Goal: Information Seeking & Learning: Find specific page/section

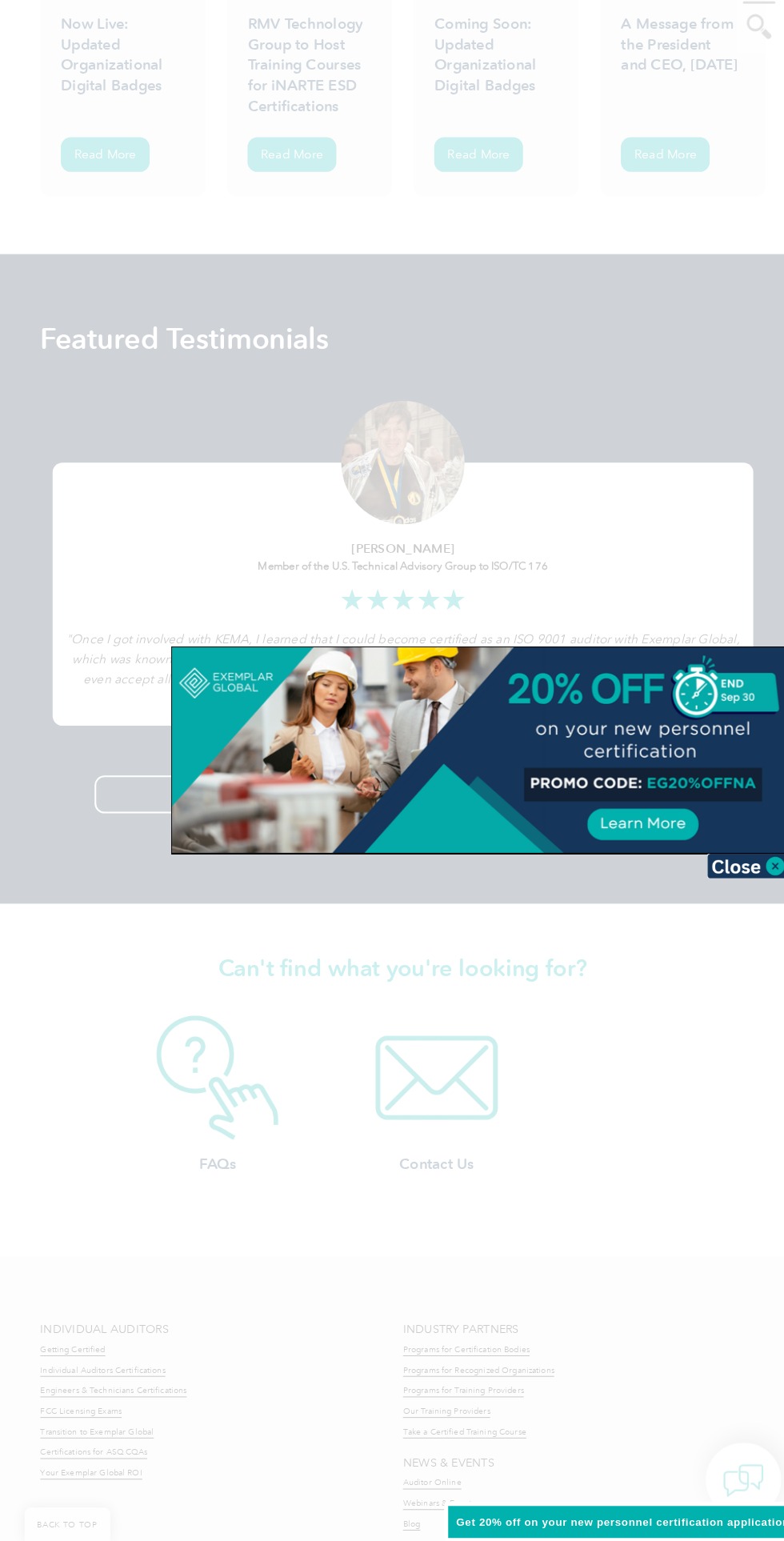
scroll to position [4080, 0]
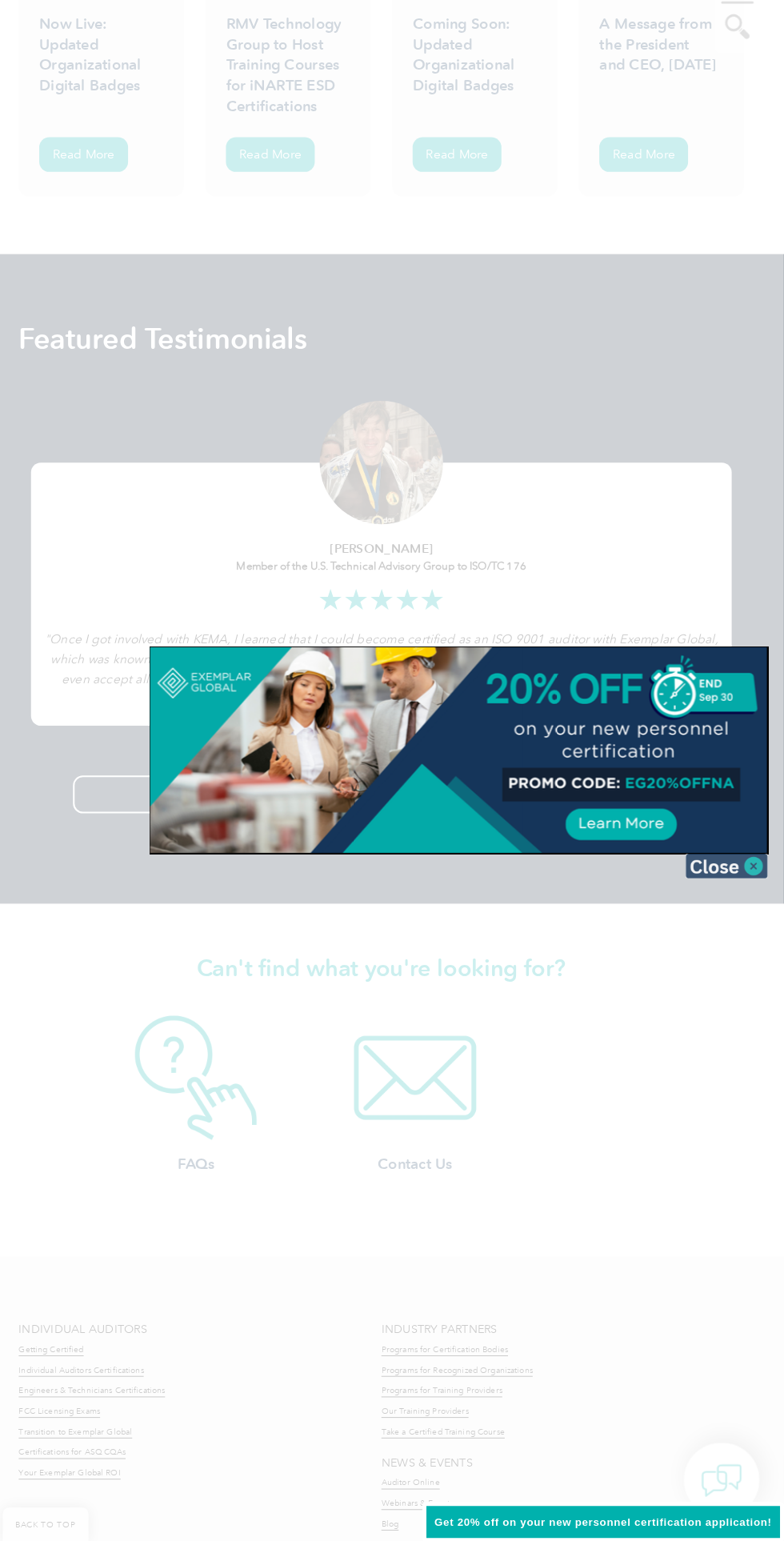
click at [764, 884] on img at bounding box center [728, 883] width 80 height 24
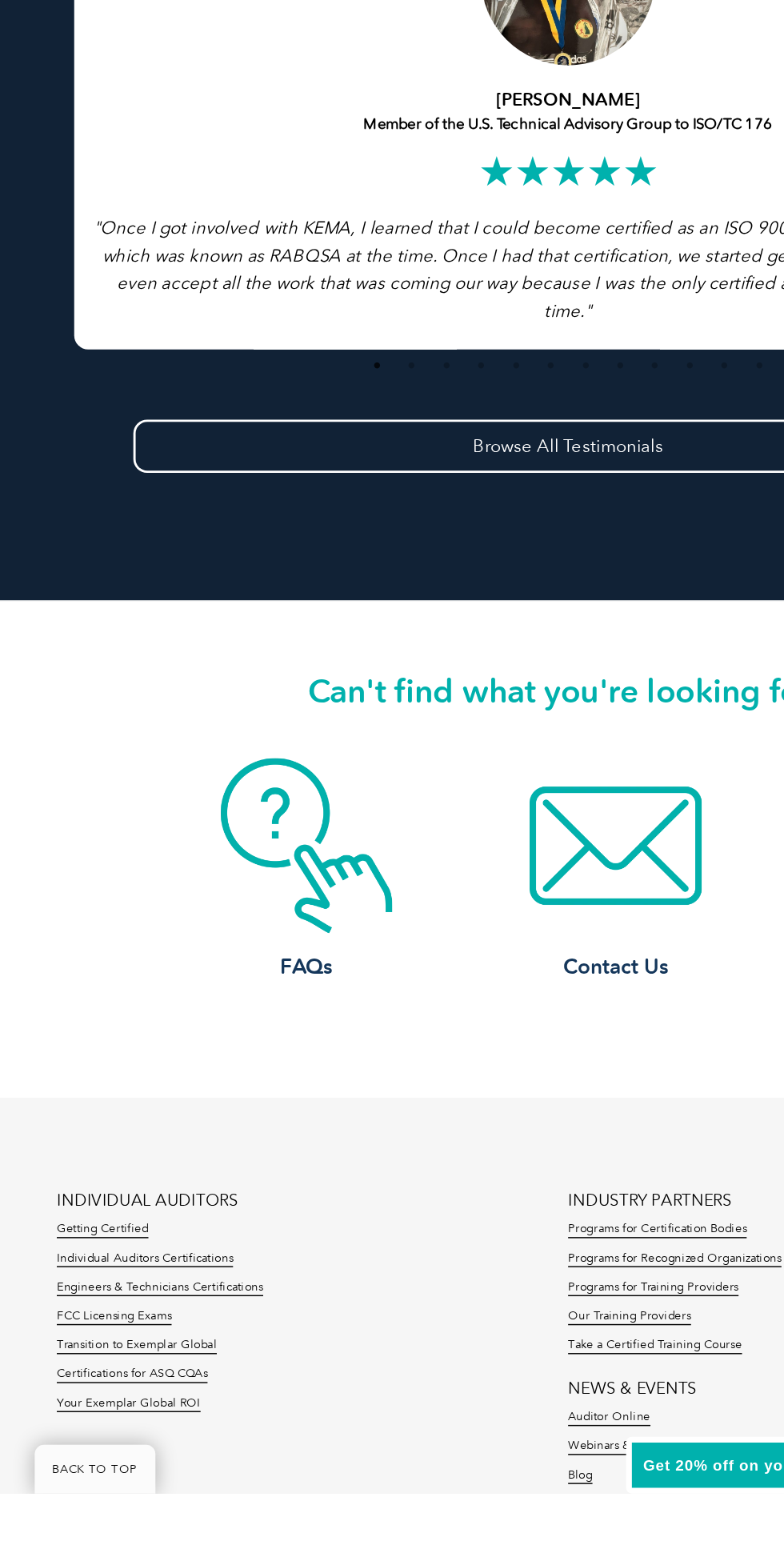
scroll to position [4345, 0]
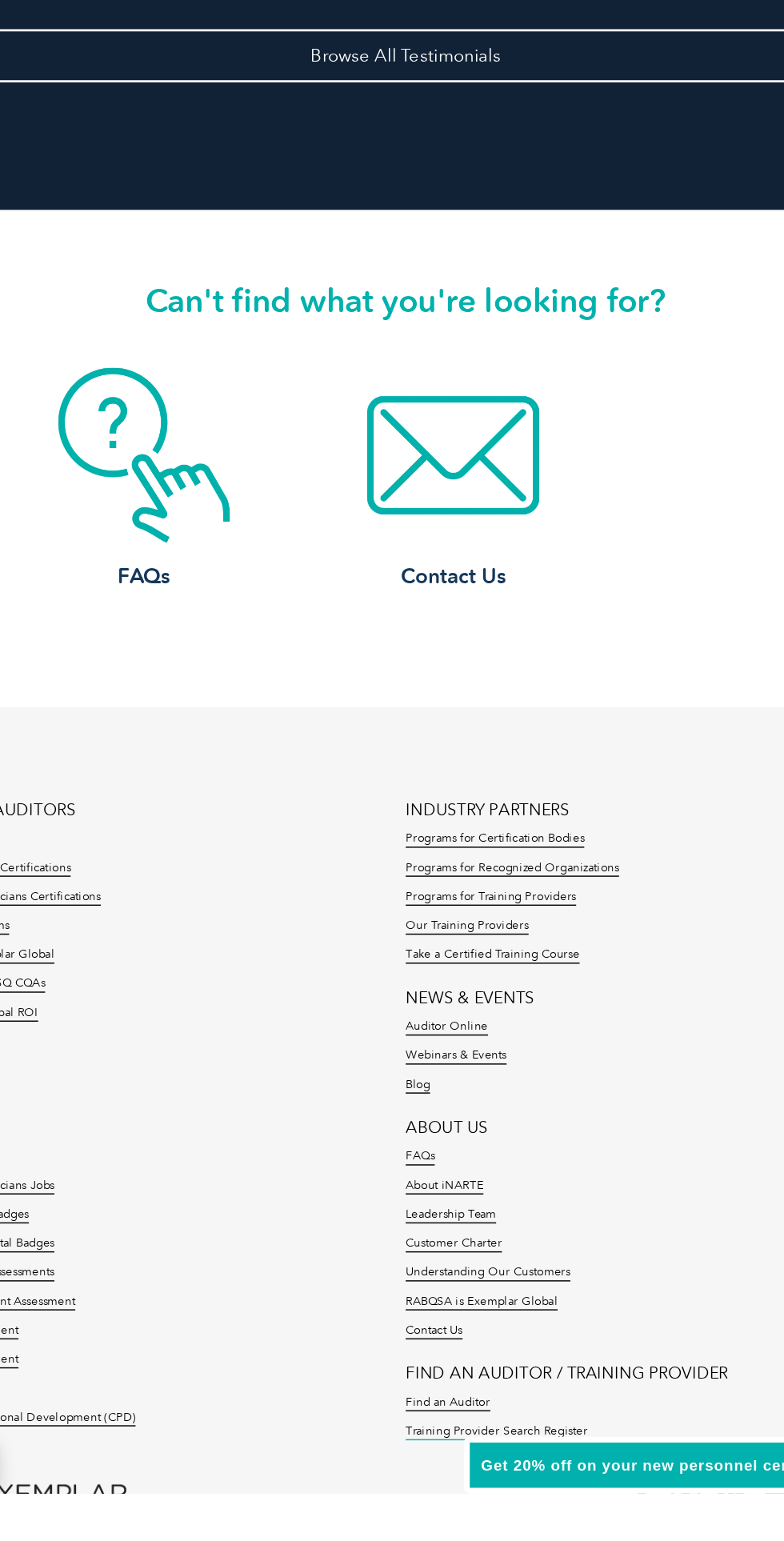
click at [475, 1495] on link "Training Provider Search Register" at bounding box center [455, 1499] width 126 height 12
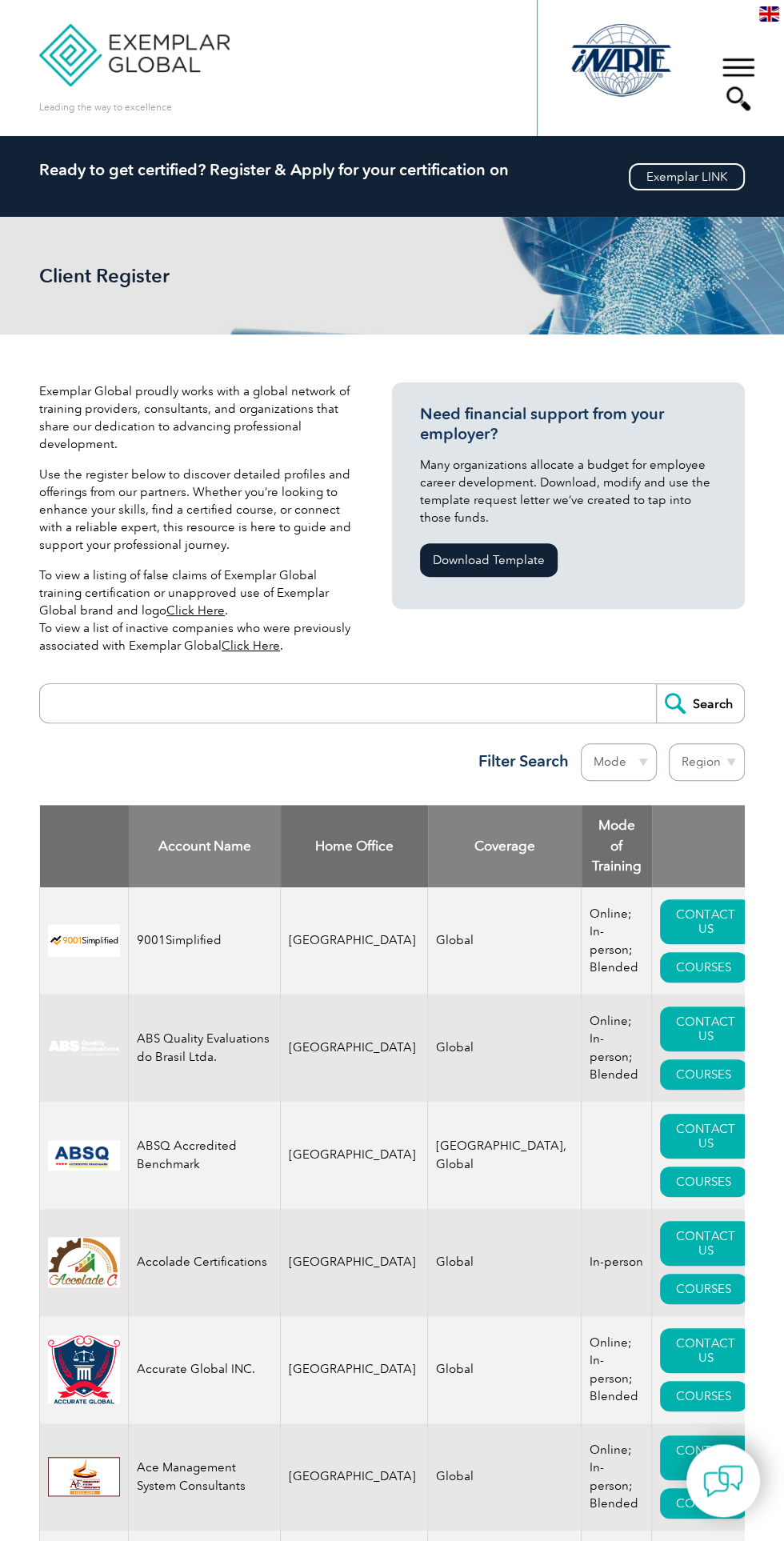
click at [122, 705] on input "search" at bounding box center [352, 704] width 608 height 39
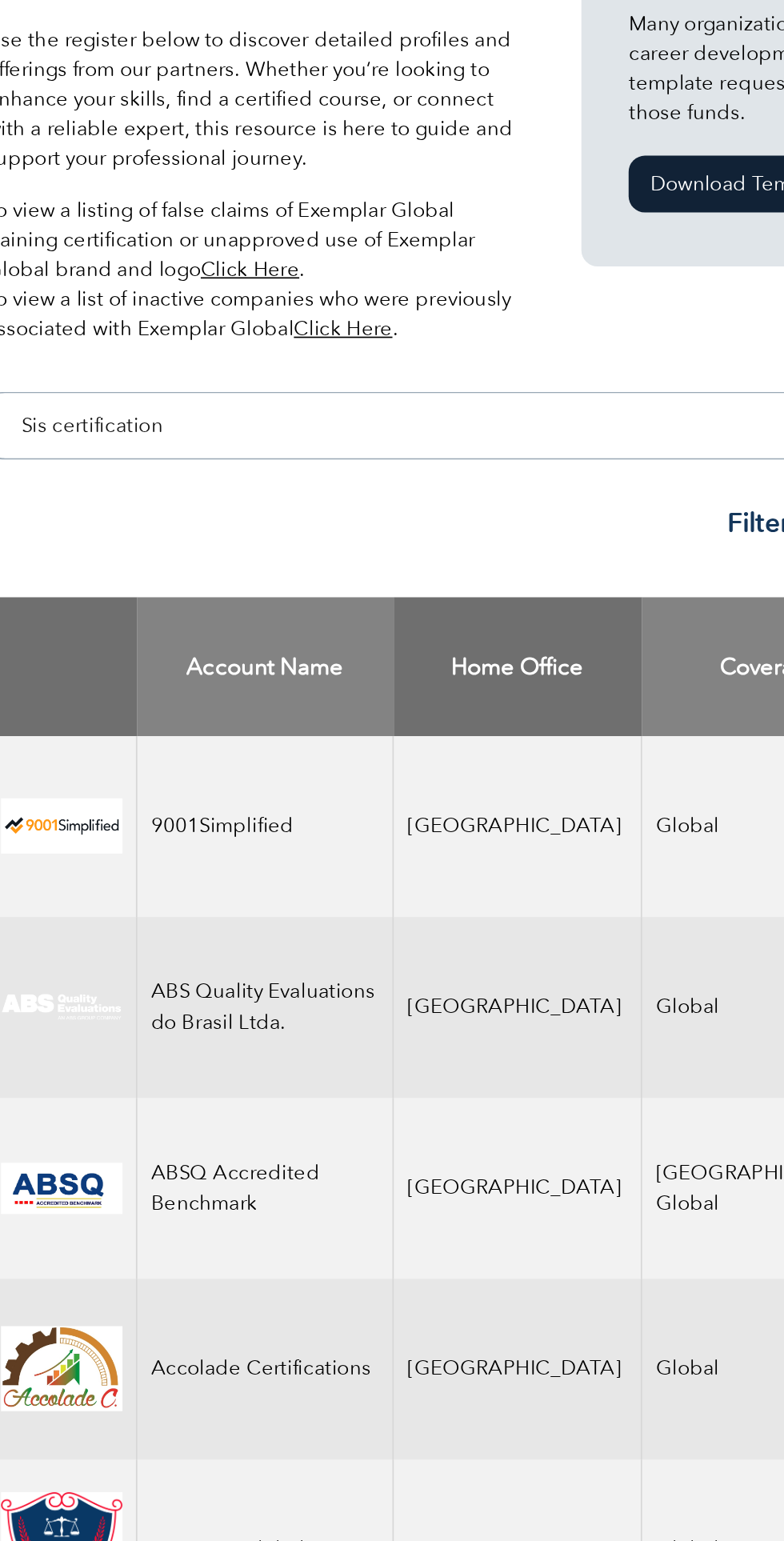
type input "Sis certification"
click at [657, 685] on input "Search" at bounding box center [700, 704] width 88 height 39
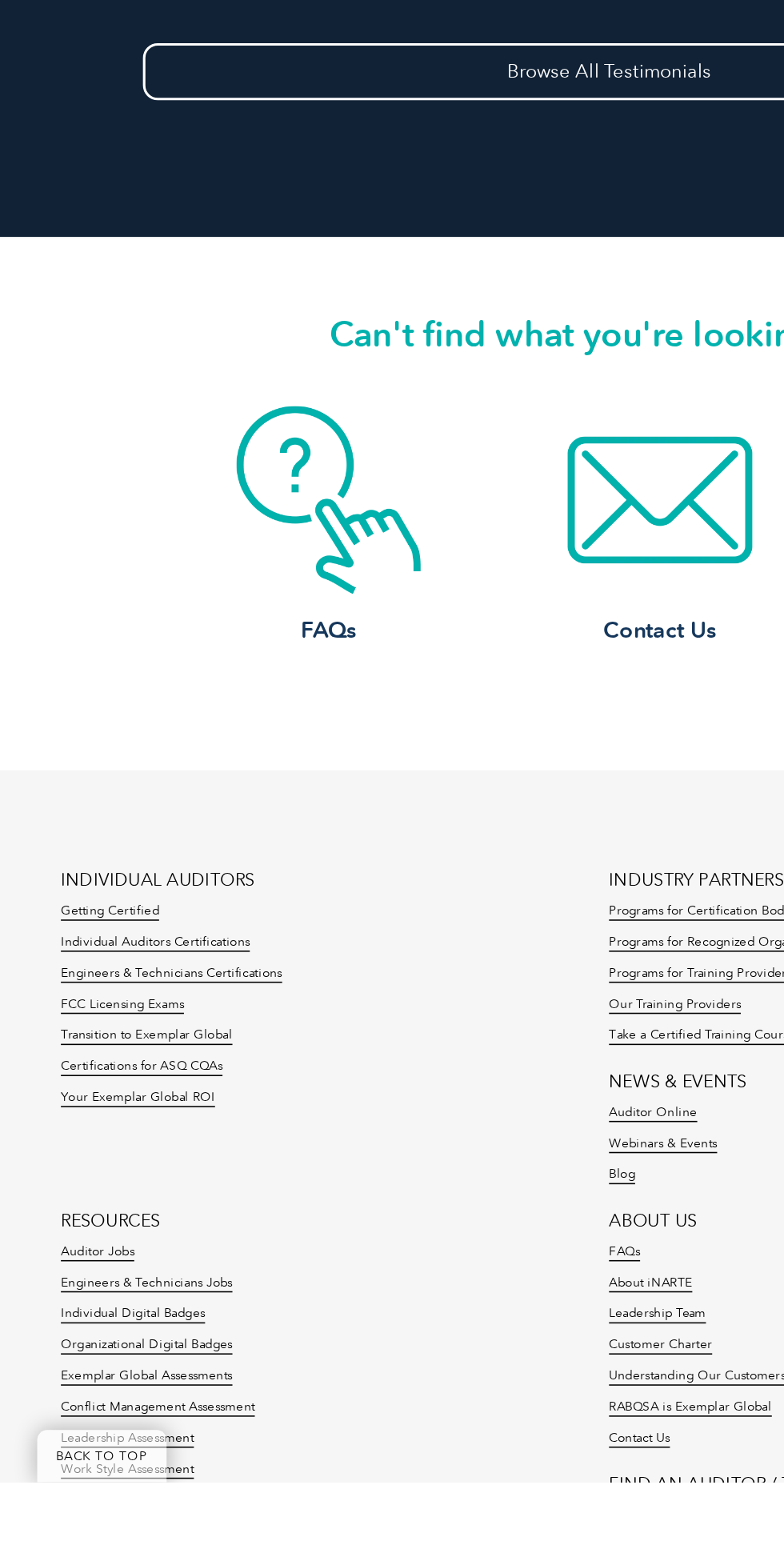
scroll to position [829, 0]
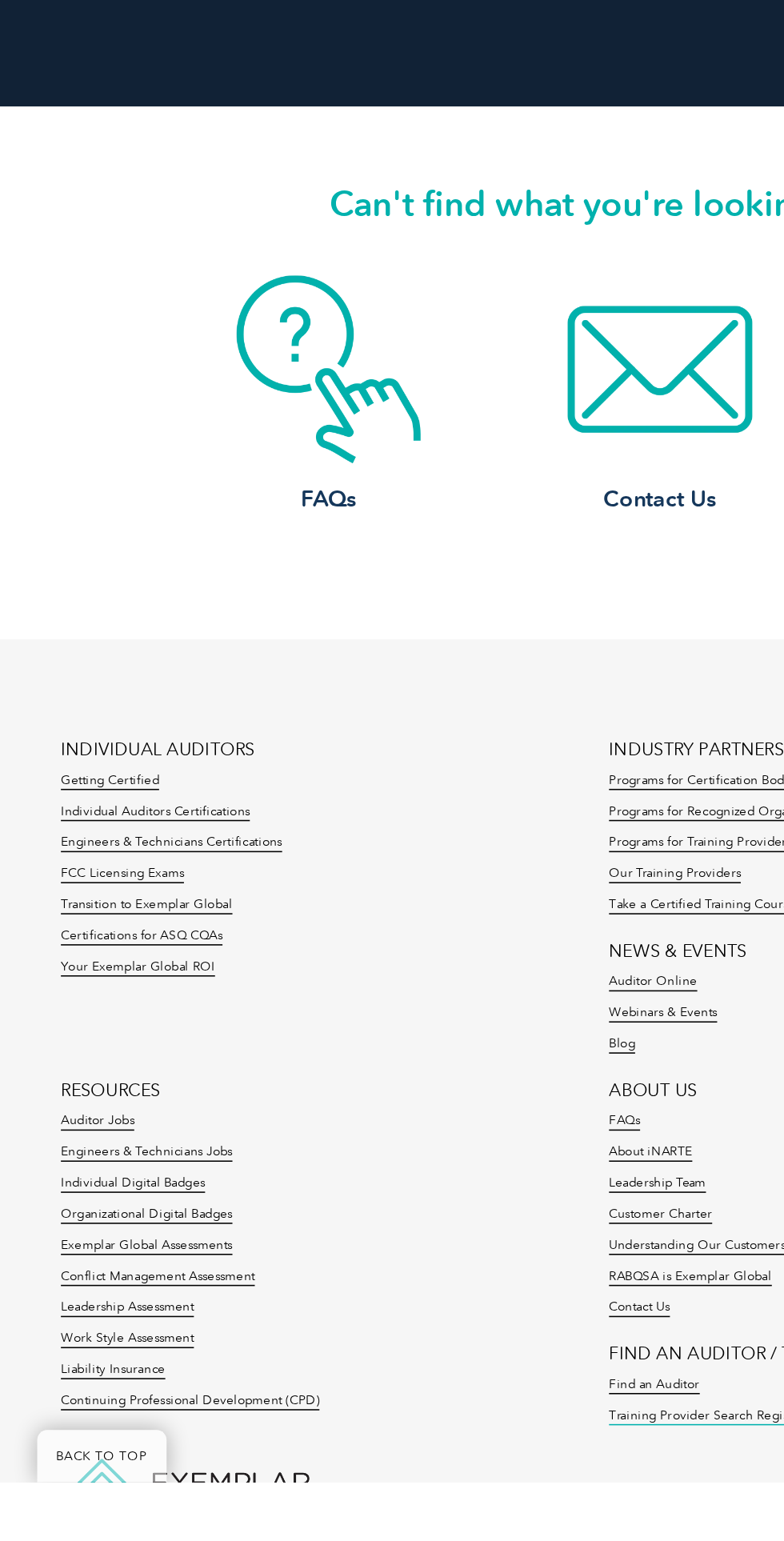
click at [448, 1494] on link "Training Provider Search Register" at bounding box center [455, 1499] width 126 height 12
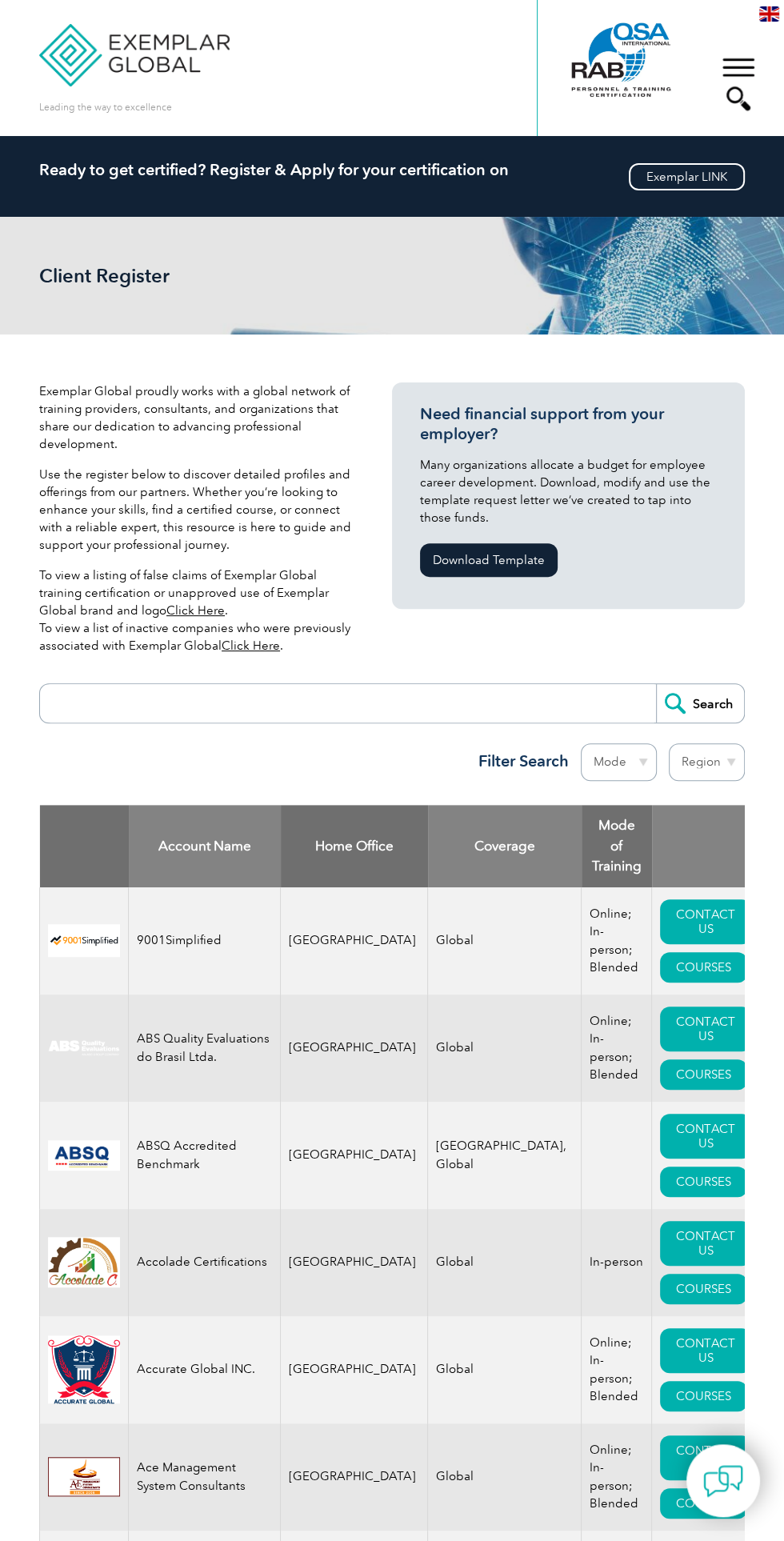
click at [95, 700] on input "search" at bounding box center [352, 704] width 608 height 39
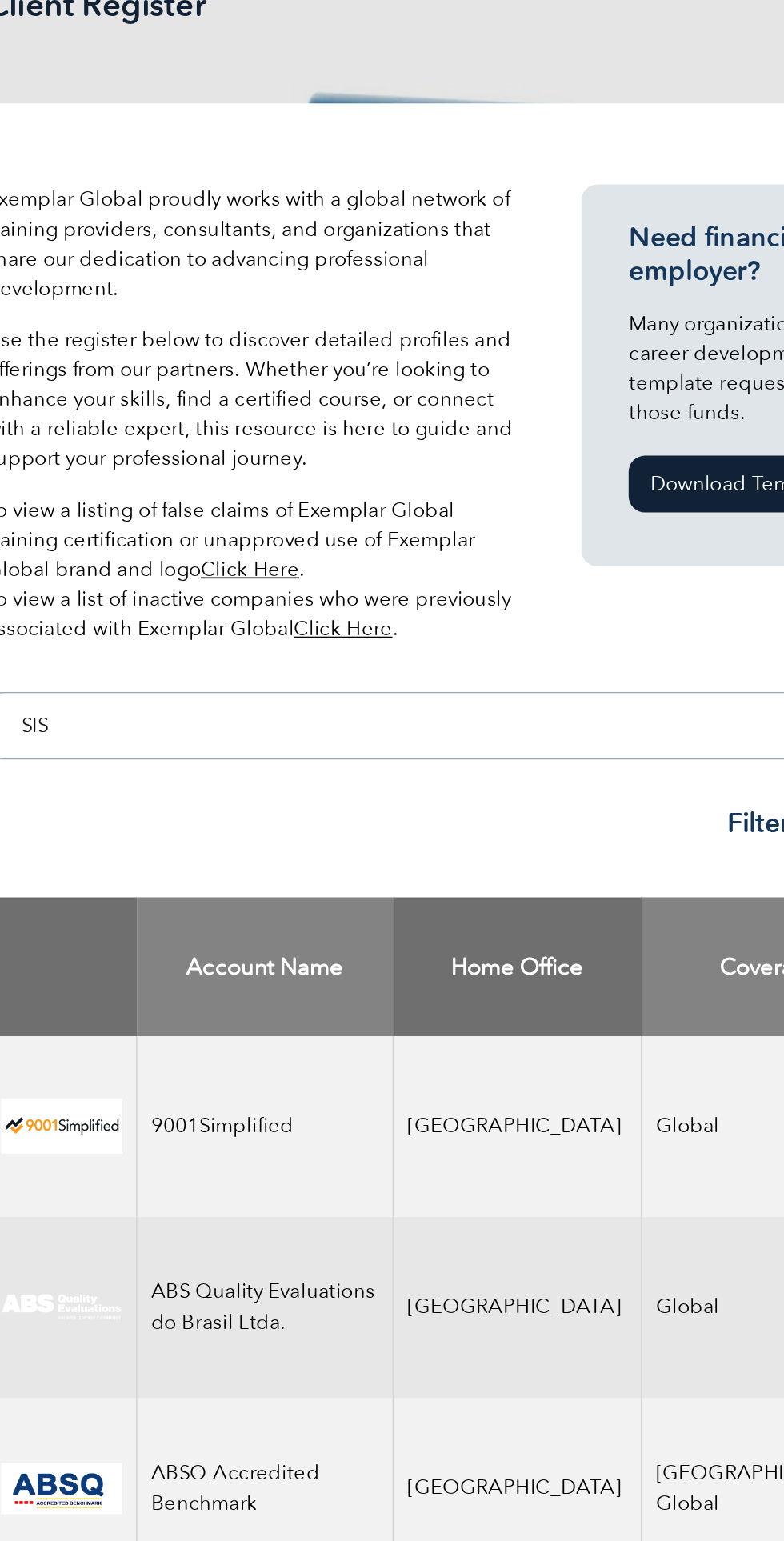
type input "SIS"
click at [657, 685] on input "Search" at bounding box center [700, 704] width 88 height 39
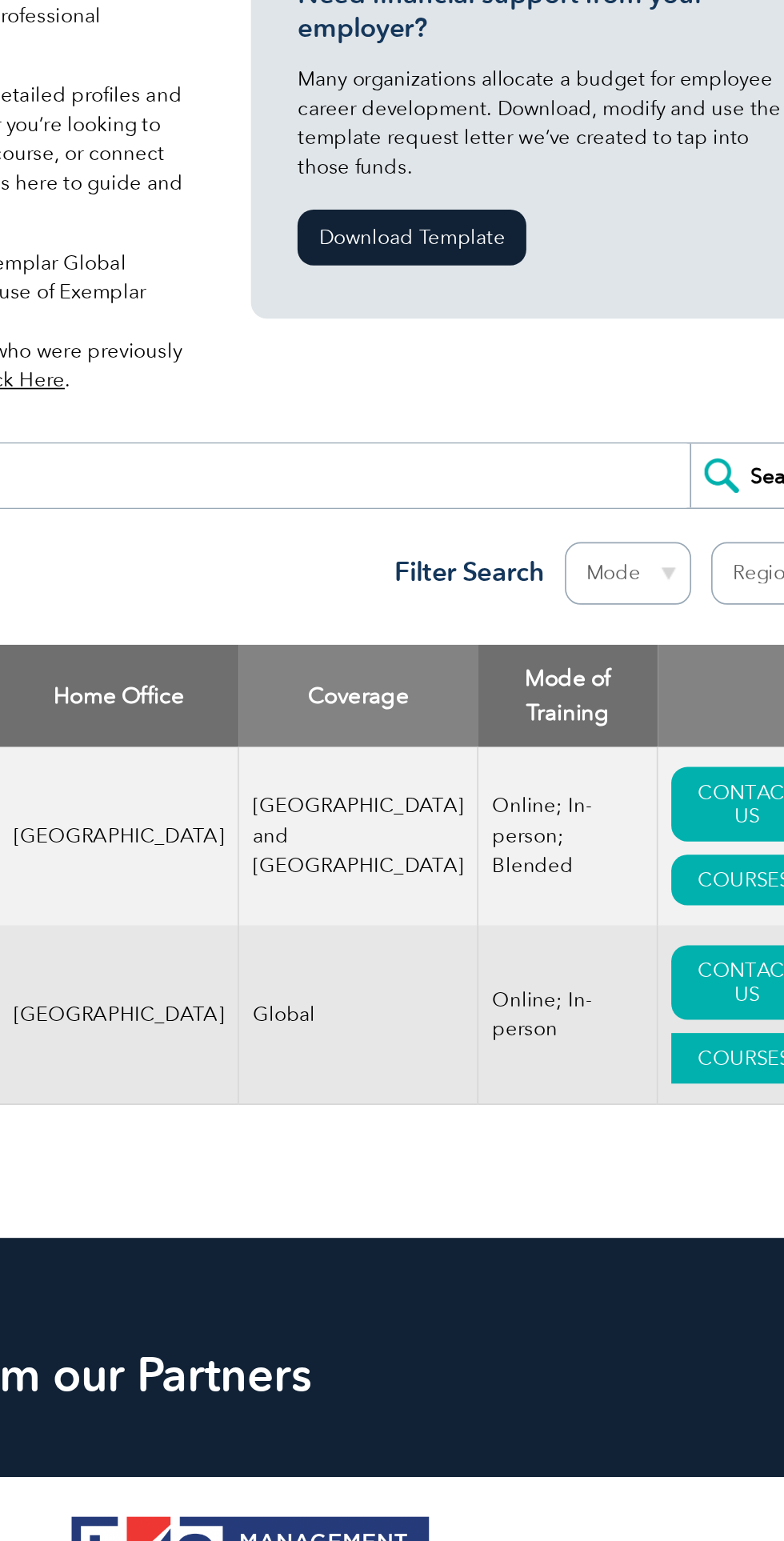
click at [699, 1051] on link "COURSES" at bounding box center [688, 1053] width 87 height 30
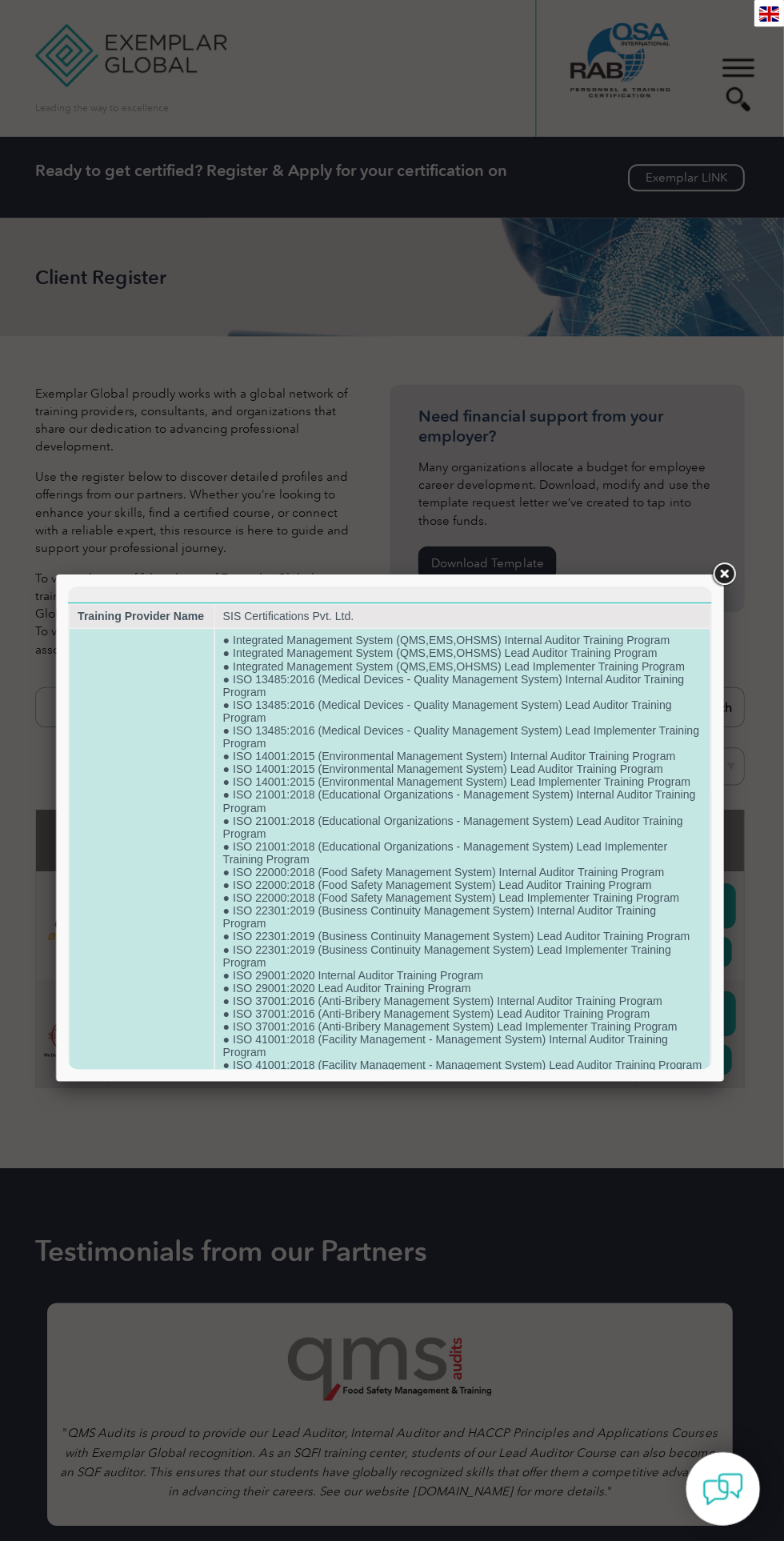
click at [244, 877] on td "● Integrated Management System (QMS,EMS,OHSMS) Internal Auditor Training Progra…" at bounding box center [461, 1075] width 492 height 893
click at [135, 827] on td "RTP Courses" at bounding box center [141, 1075] width 143 height 893
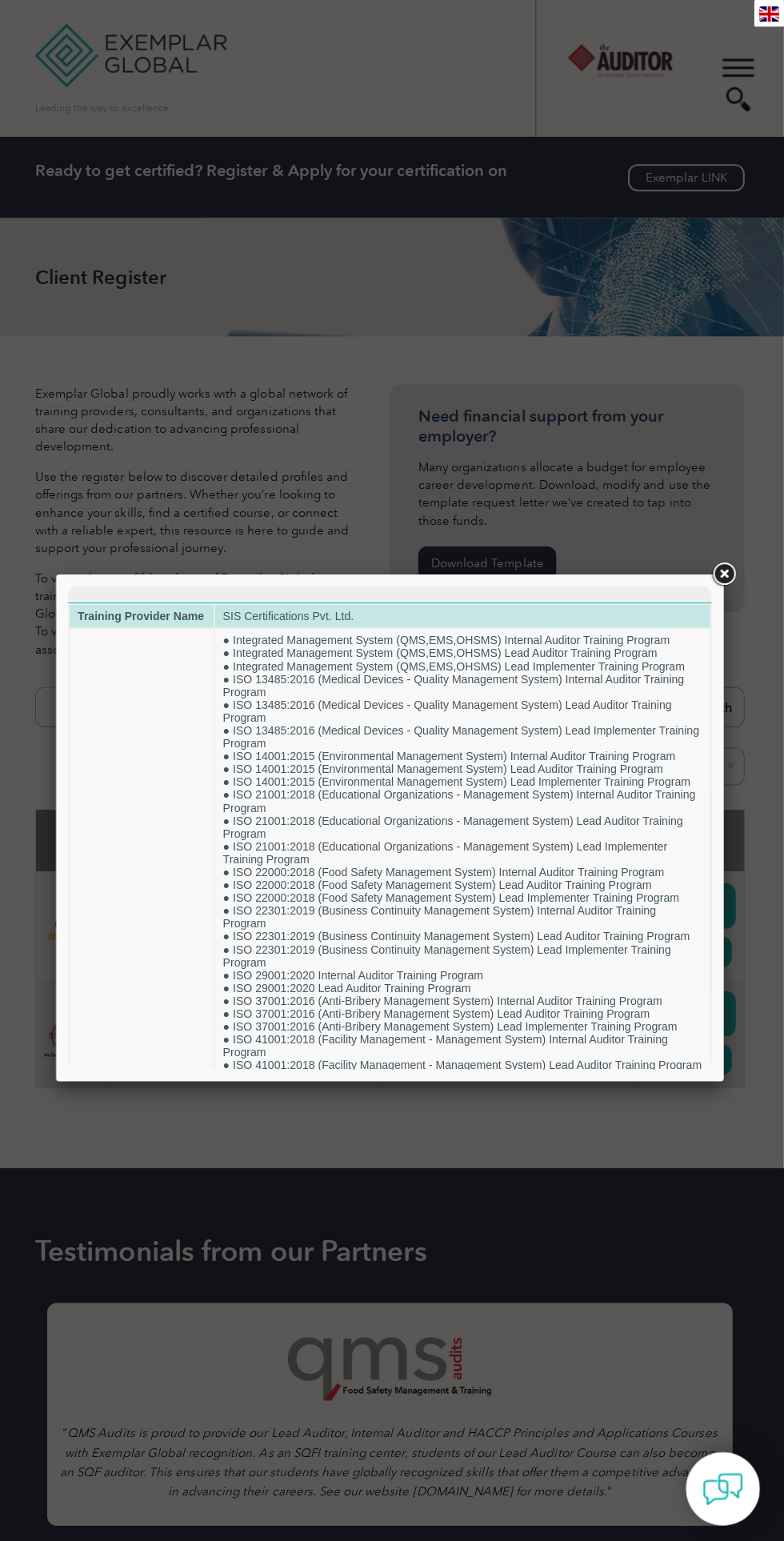
click at [189, 605] on td "Training Provider Name" at bounding box center [141, 616] width 143 height 22
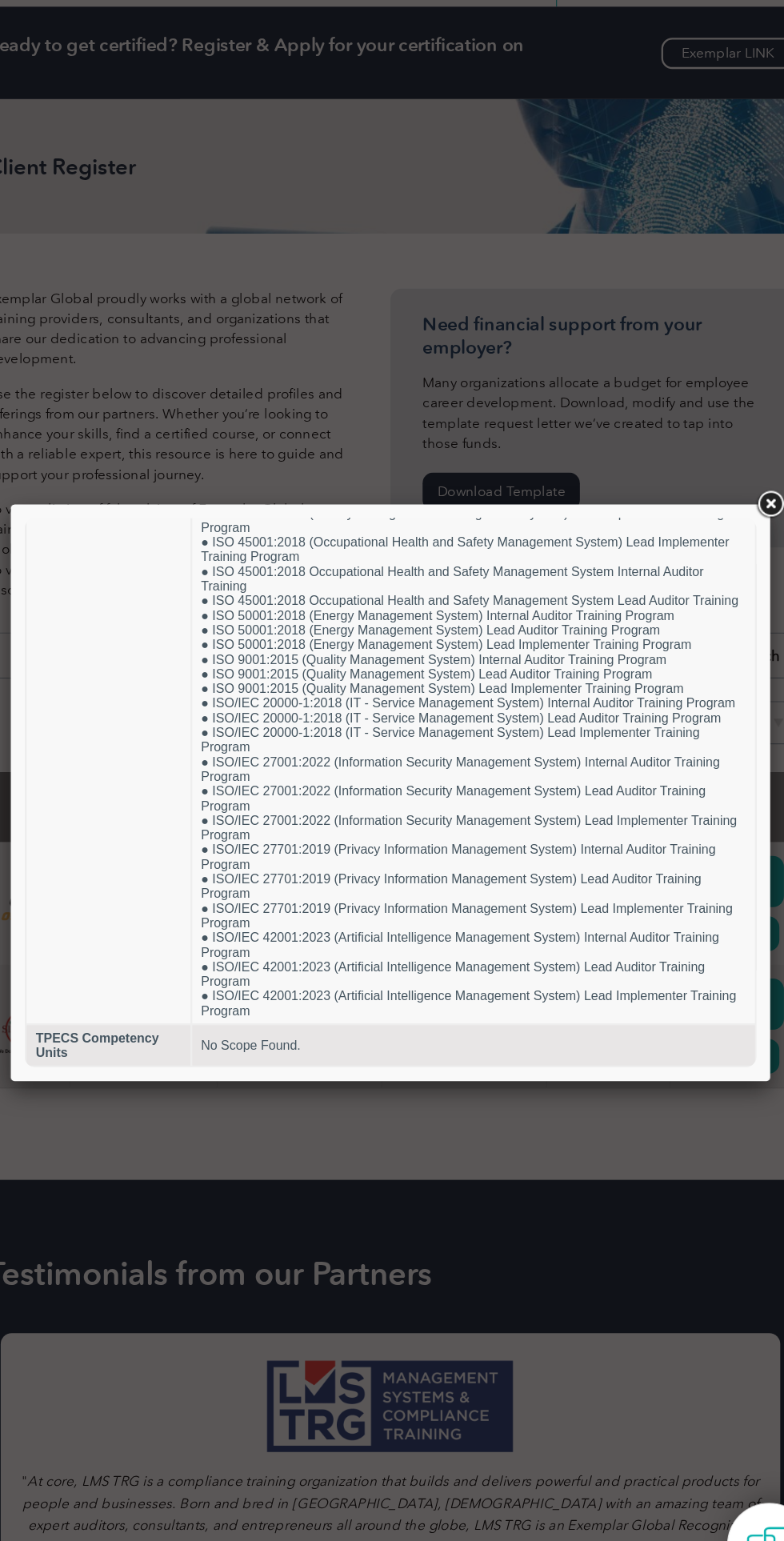
scroll to position [563, 0]
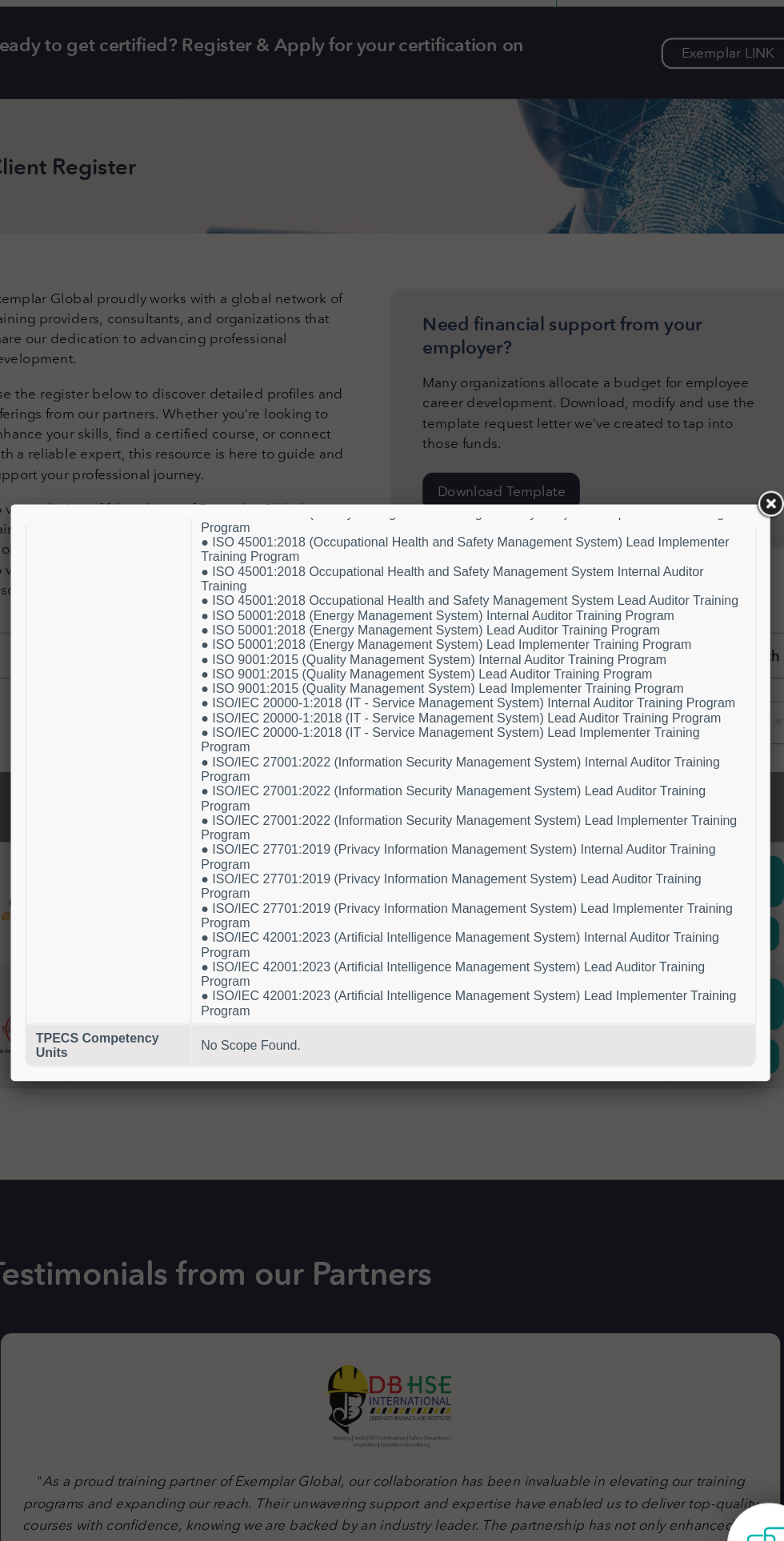
click at [715, 581] on link at bounding box center [724, 572] width 29 height 29
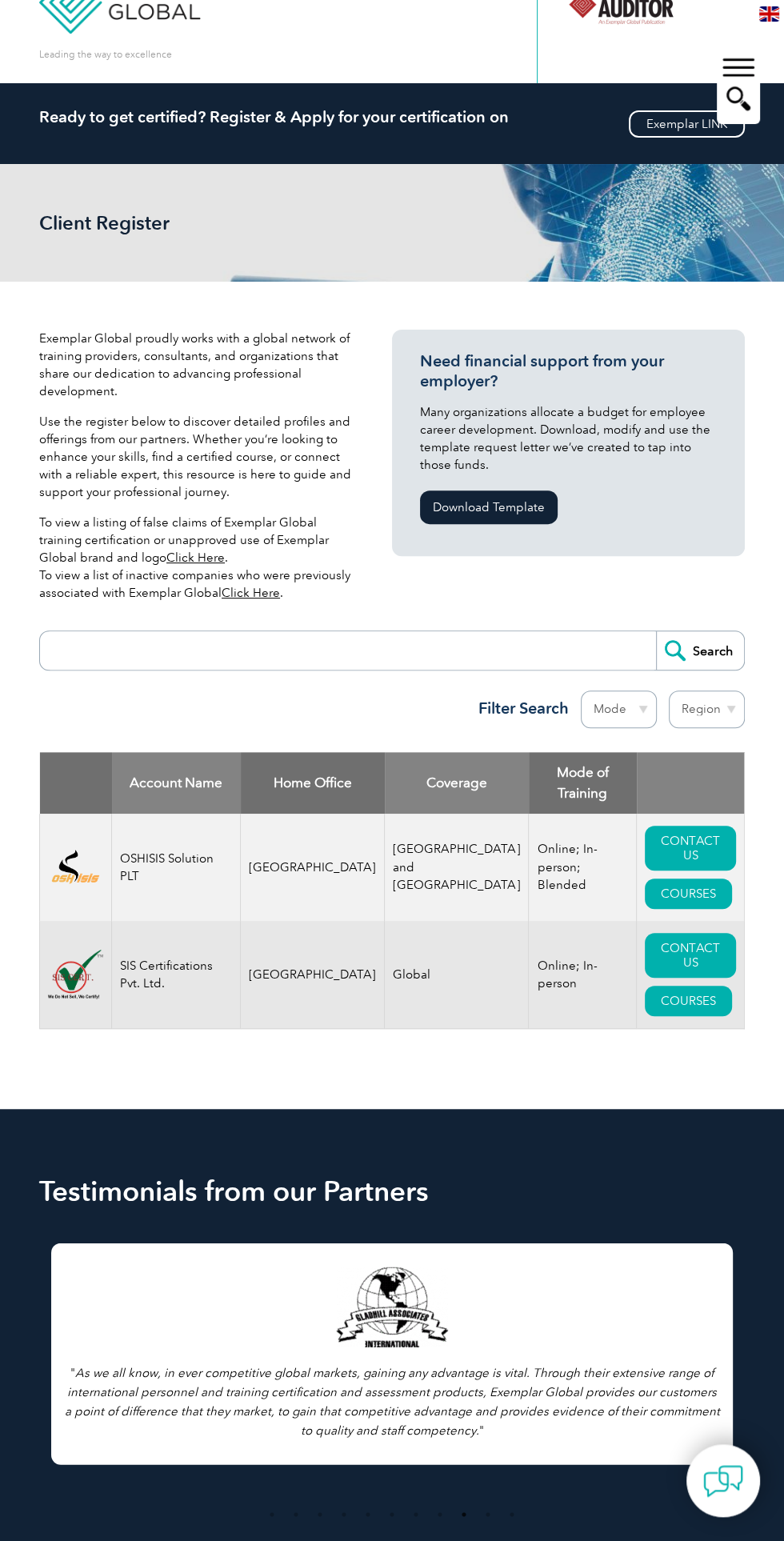
scroll to position [0, 0]
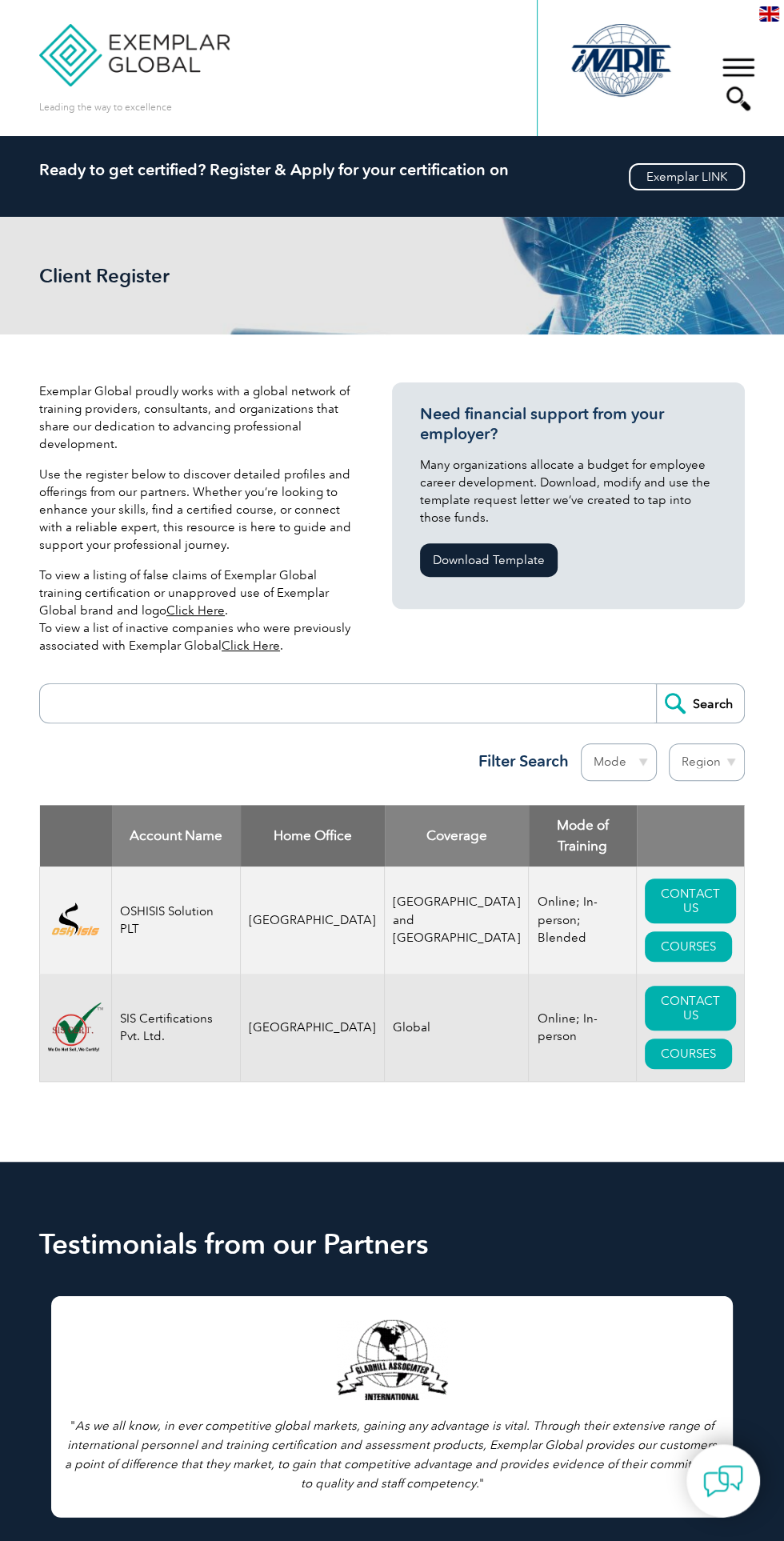
click at [753, 62] on div "▼" at bounding box center [739, 84] width 43 height 80
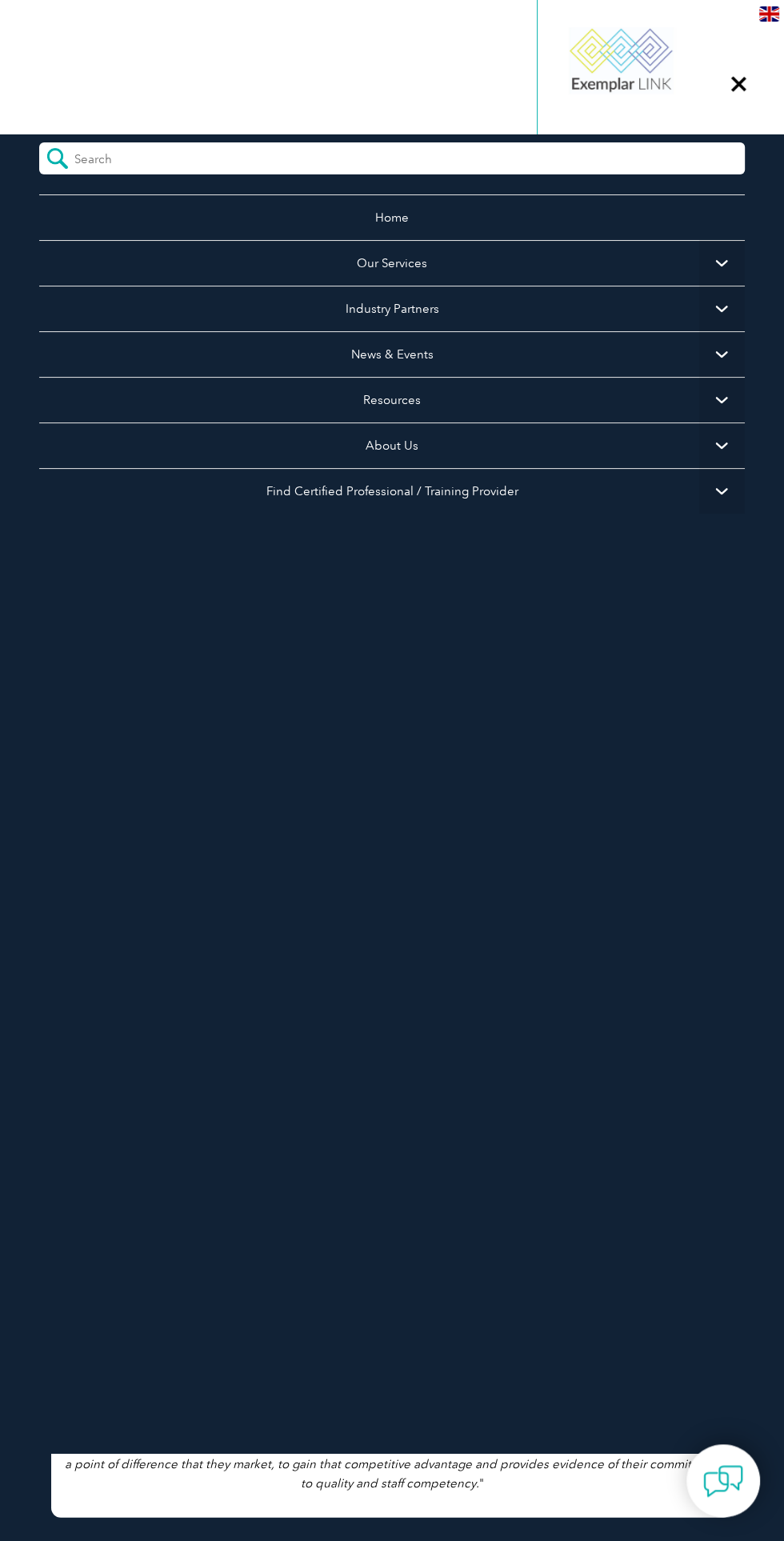
click at [742, 87] on div "▼" at bounding box center [739, 84] width 43 height 80
